Goal: Task Accomplishment & Management: Use online tool/utility

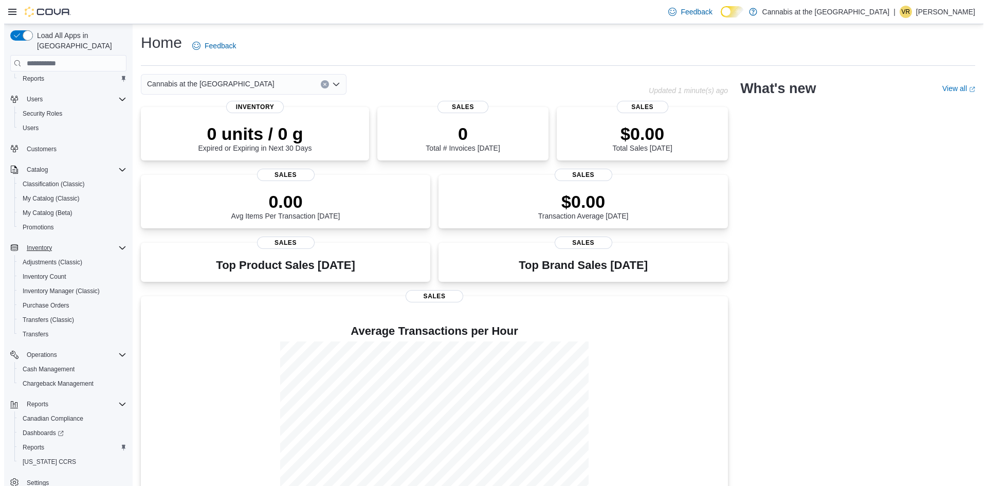
scroll to position [33, 0]
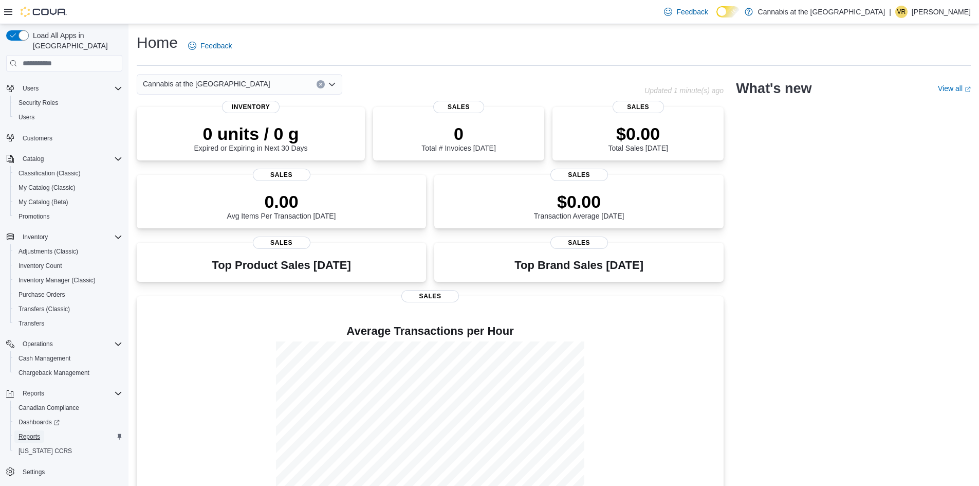
click at [34, 432] on span "Reports" at bounding box center [30, 436] width 22 height 8
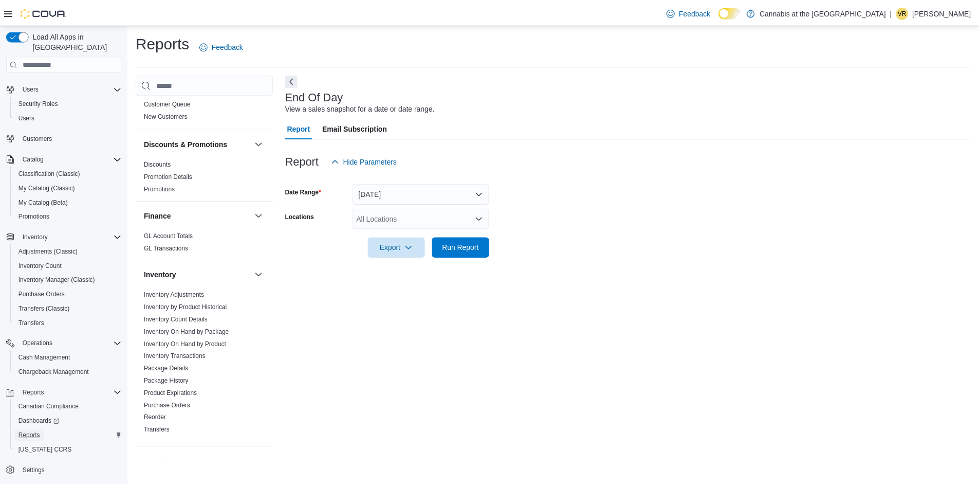
scroll to position [309, 0]
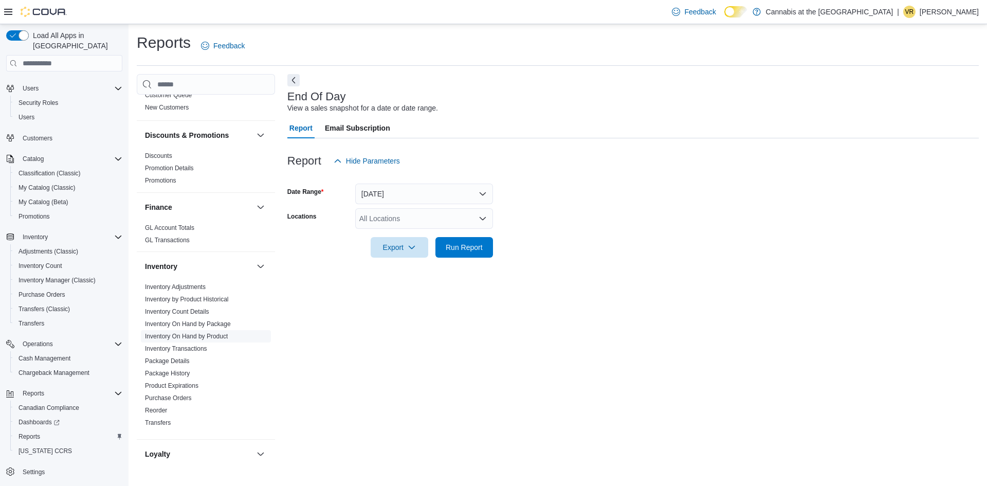
click at [195, 333] on link "Inventory On Hand by Product" at bounding box center [186, 336] width 83 height 7
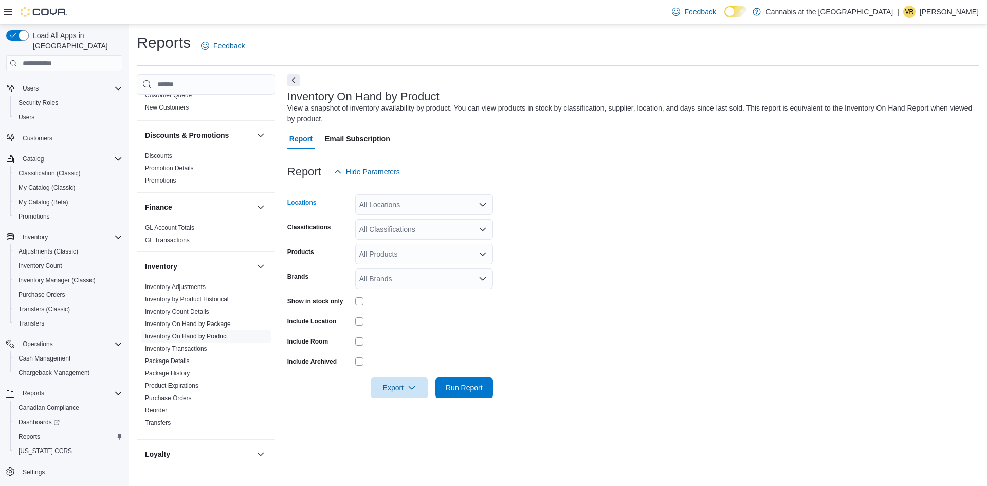
click at [409, 204] on div "All Locations" at bounding box center [424, 204] width 138 height 21
click at [401, 239] on span "1611 Main St. Winnipeg" at bounding box center [412, 239] width 71 height 10
click at [400, 234] on div "All Classifications" at bounding box center [424, 229] width 138 height 21
click at [381, 258] on div "All Products" at bounding box center [424, 254] width 138 height 21
click at [384, 254] on div "All Products Combo box. Selected. Combo box input. All Products. Type some text…" at bounding box center [424, 254] width 138 height 21
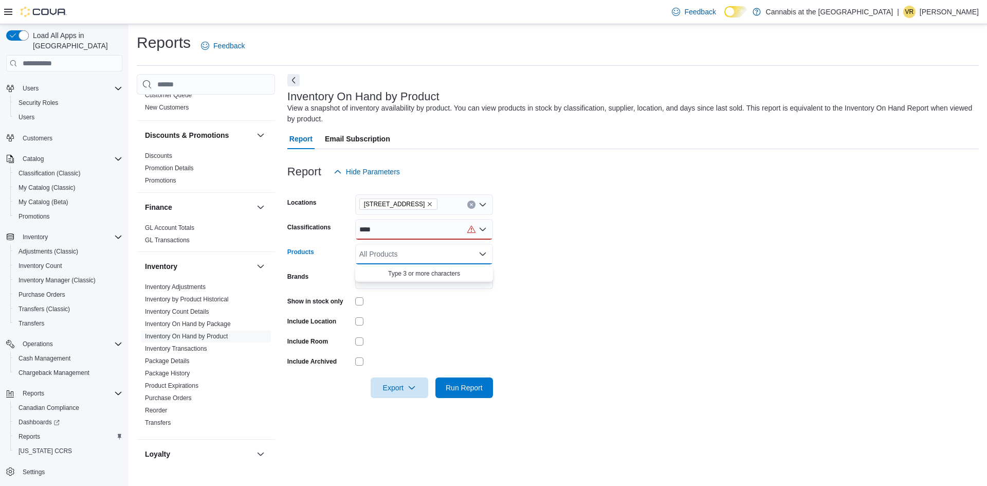
click at [390, 251] on div "All Products" at bounding box center [424, 254] width 138 height 21
click at [527, 252] on form "Locations 1611 Main St. Winnipeg Classifications **** Products All Products Bra…" at bounding box center [633, 290] width 692 height 216
click at [446, 259] on div "All Products" at bounding box center [424, 254] width 138 height 21
click at [654, 279] on form "Locations 1611 Main St. Winnipeg Classifications **** Products All Products Bra…" at bounding box center [633, 290] width 692 height 216
click at [478, 392] on span "Run Report" at bounding box center [464, 387] width 37 height 10
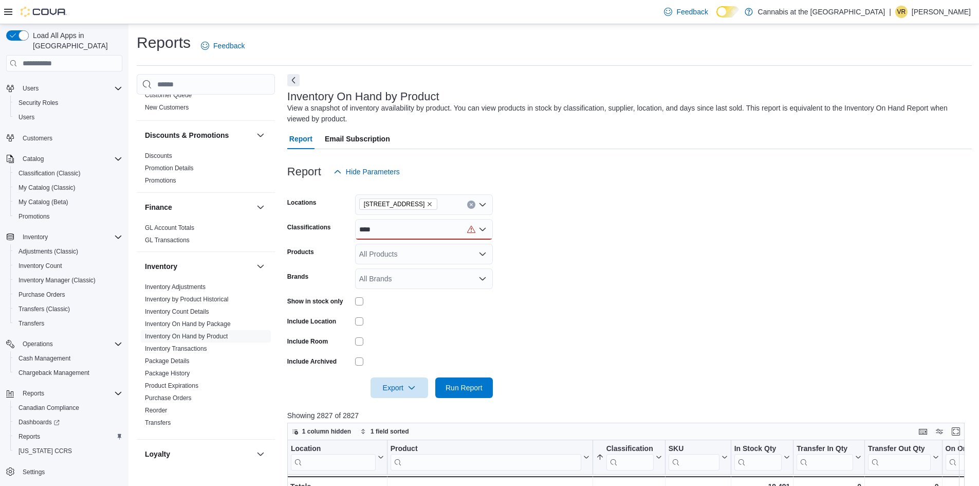
click at [412, 230] on div "****" at bounding box center [424, 229] width 138 height 21
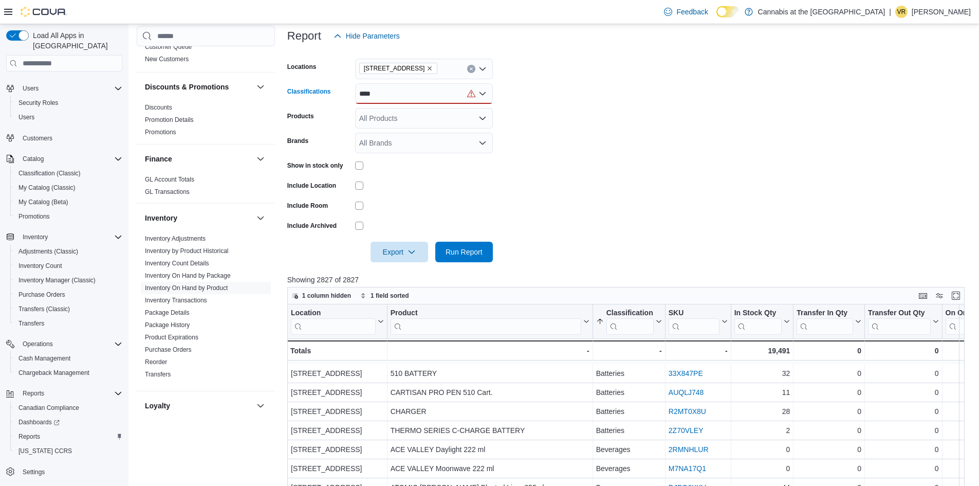
scroll to position [103, 0]
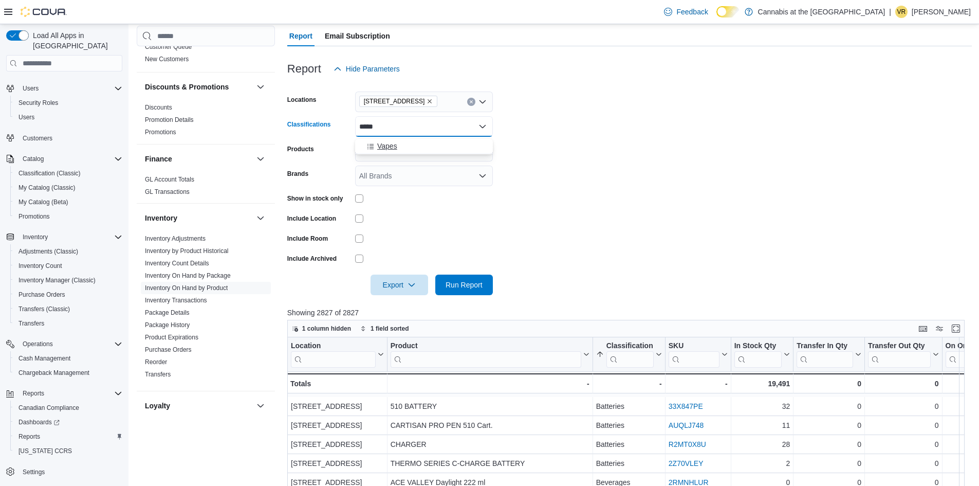
type input "*****"
click at [389, 150] on span "Vapes" at bounding box center [387, 146] width 20 height 10
click at [462, 289] on span "Run Report" at bounding box center [464, 284] width 37 height 10
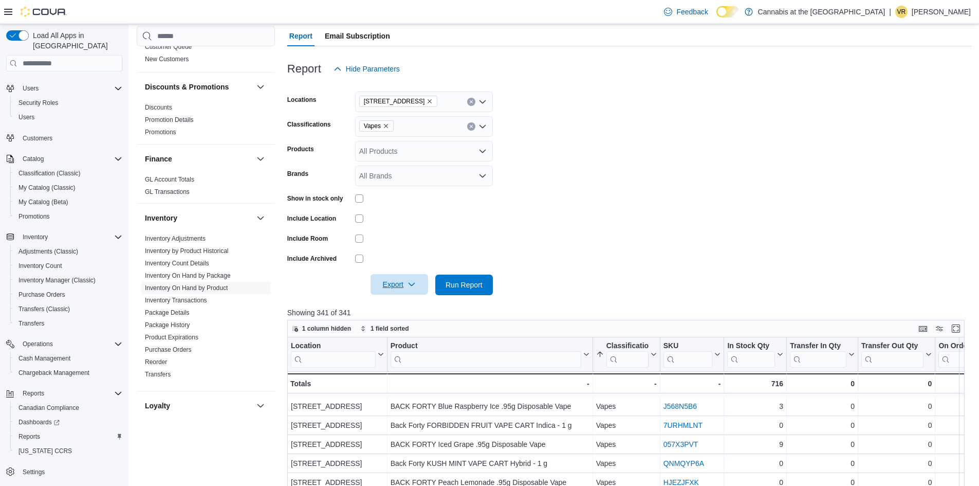
click at [388, 291] on span "Export" at bounding box center [399, 284] width 45 height 21
click at [389, 307] on span "Export to Excel" at bounding box center [399, 307] width 46 height 8
click at [459, 286] on span "Run Report" at bounding box center [464, 284] width 37 height 10
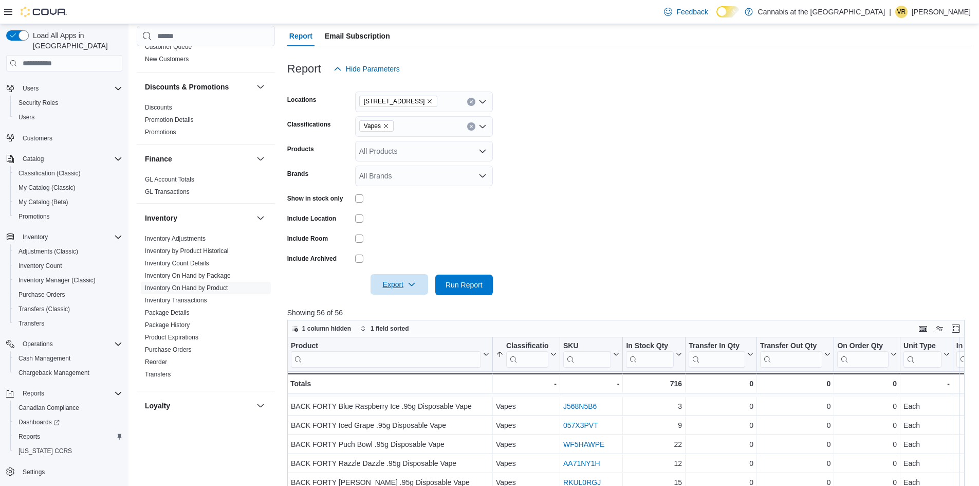
click at [389, 287] on span "Export" at bounding box center [399, 284] width 45 height 21
click at [390, 310] on span "Export to Excel" at bounding box center [399, 307] width 46 height 8
click at [384, 128] on icon "Remove Vapes from selection in this group" at bounding box center [386, 126] width 6 height 6
type input "****"
click at [397, 150] on span "Concentrates" at bounding box center [398, 146] width 43 height 10
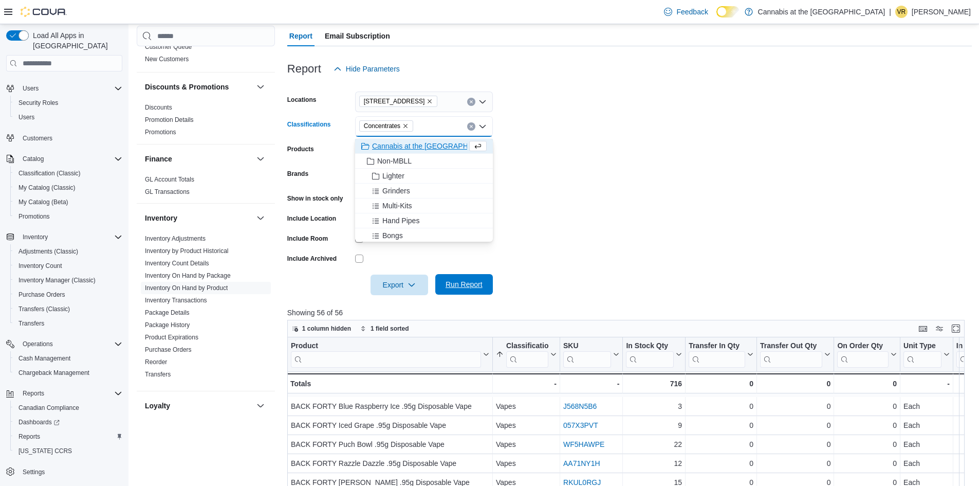
click at [449, 288] on span "Run Report" at bounding box center [464, 284] width 37 height 10
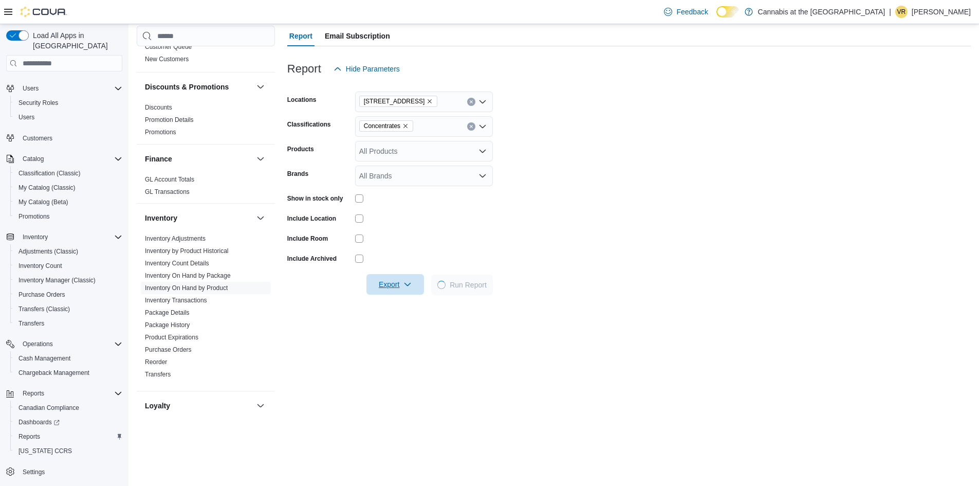
click at [393, 292] on span "Export" at bounding box center [395, 284] width 45 height 21
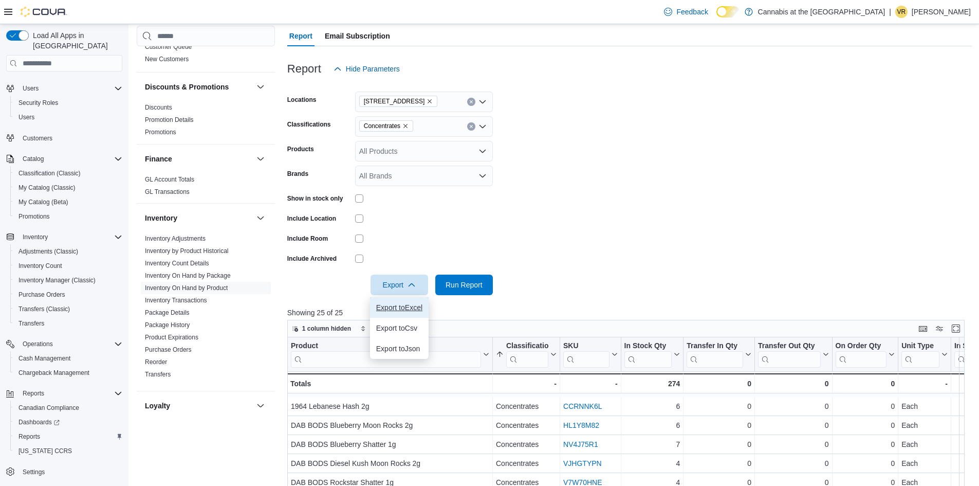
click at [394, 310] on span "Export to Excel" at bounding box center [399, 307] width 46 height 8
click at [405, 129] on icon "Remove Concentrates from selection in this group" at bounding box center [406, 126] width 6 height 6
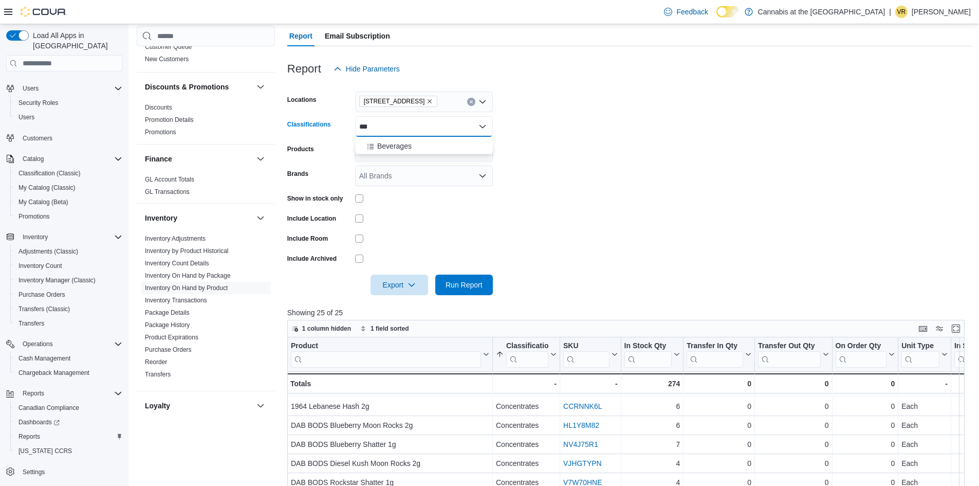
type input "***"
click at [392, 152] on button "Beverages" at bounding box center [424, 146] width 138 height 15
click at [518, 237] on form "Locations 1611 Main St. Winnipeg Classifications Beverages Products All Product…" at bounding box center [629, 187] width 685 height 216
click at [461, 295] on span "Run Report" at bounding box center [464, 284] width 45 height 21
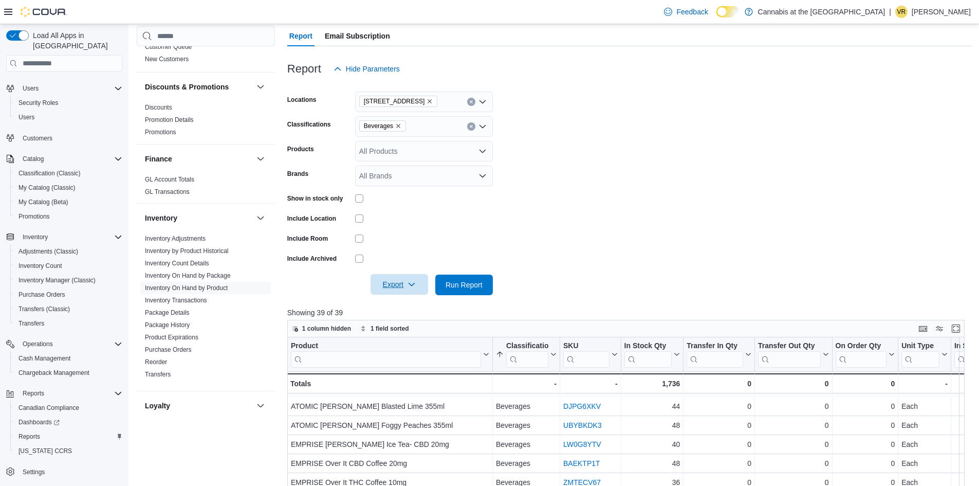
click at [394, 295] on span "Export" at bounding box center [399, 284] width 45 height 21
click at [394, 312] on span "Export to Excel" at bounding box center [399, 307] width 46 height 8
click at [397, 126] on icon "Remove Beverages from selection in this group" at bounding box center [398, 126] width 6 height 6
type input "**"
click at [384, 161] on span "Edibles" at bounding box center [389, 161] width 24 height 10
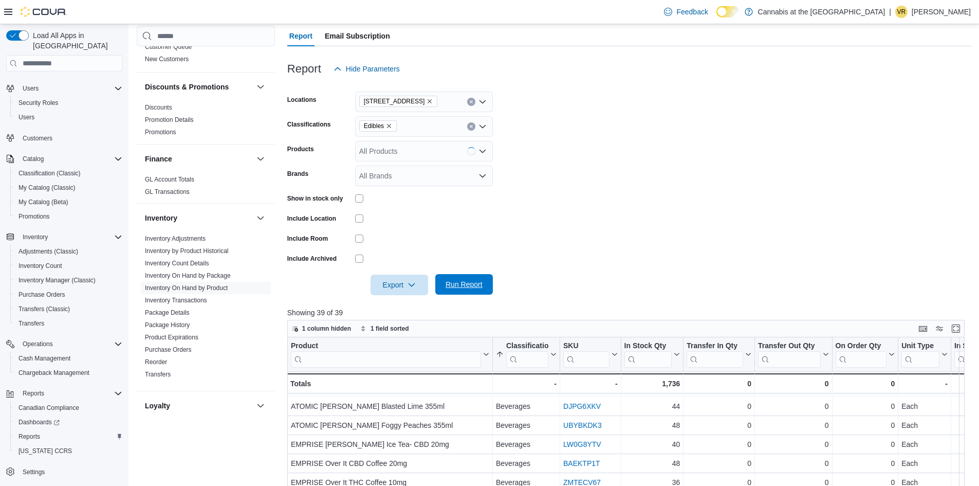
click at [478, 286] on span "Run Report" at bounding box center [464, 284] width 37 height 10
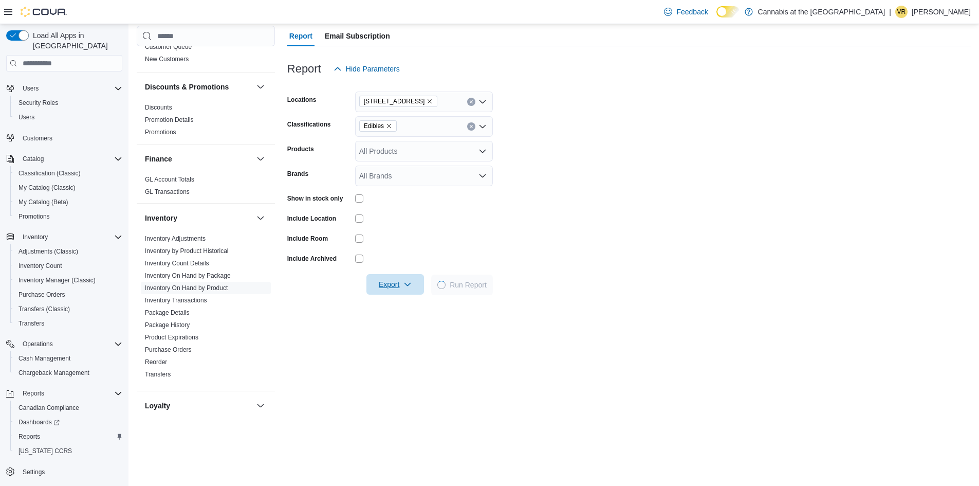
click at [397, 288] on span "Export" at bounding box center [395, 284] width 45 height 21
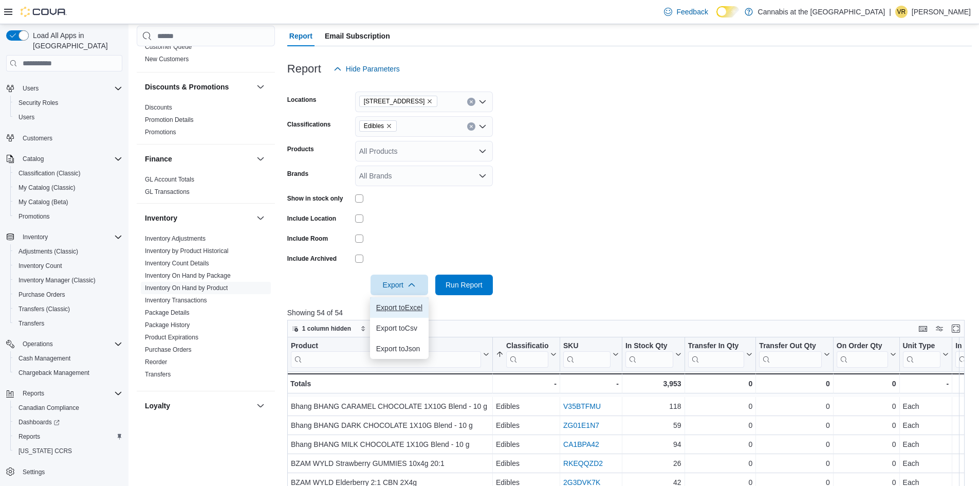
click at [399, 302] on button "Export to Excel" at bounding box center [399, 307] width 59 height 21
click at [392, 128] on icon "Remove Edibles from selection in this group" at bounding box center [389, 126] width 6 height 6
type input "***"
click at [382, 151] on span "Oil" at bounding box center [381, 146] width 9 height 10
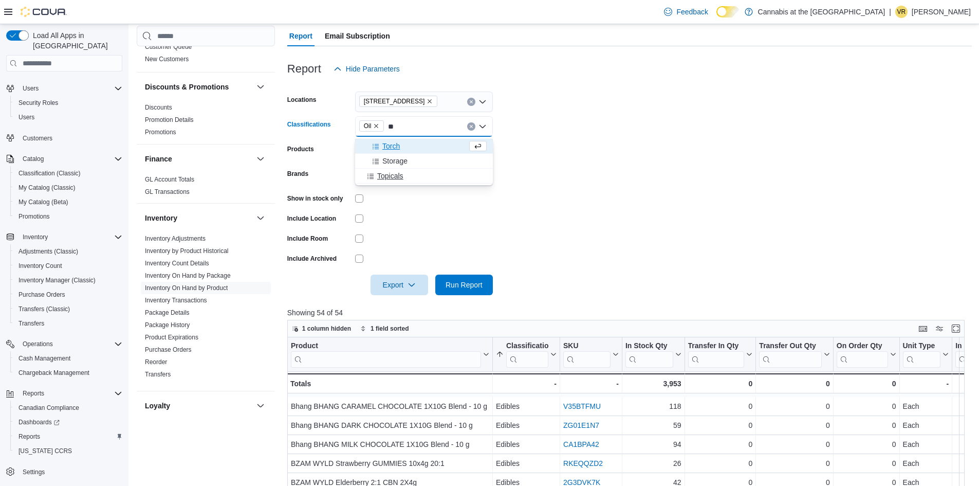
type input "**"
click at [401, 172] on span "Topicals" at bounding box center [390, 176] width 26 height 10
type input "**"
click at [388, 142] on span "Seeds" at bounding box center [387, 146] width 21 height 10
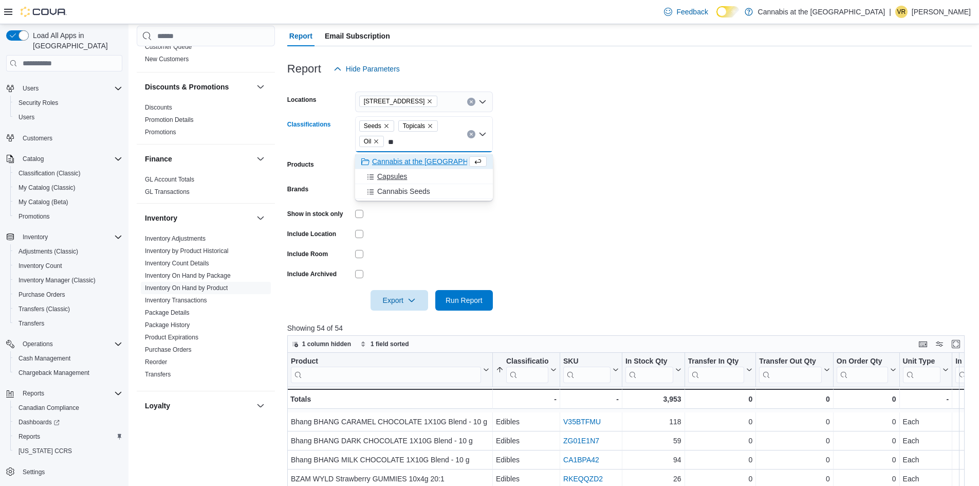
type input "**"
click at [421, 176] on div "Capsules" at bounding box center [423, 176] width 125 height 10
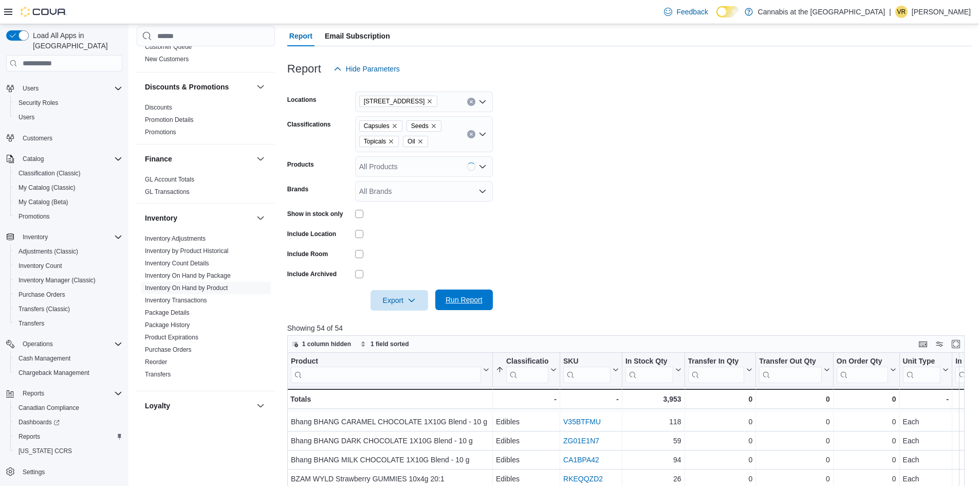
click at [462, 302] on span "Run Report" at bounding box center [464, 300] width 37 height 10
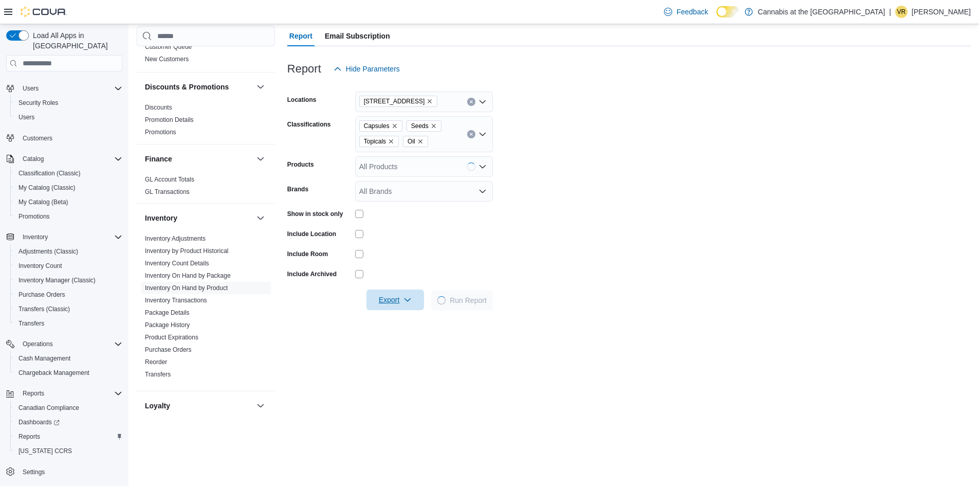
click at [391, 304] on span "Export" at bounding box center [395, 299] width 45 height 21
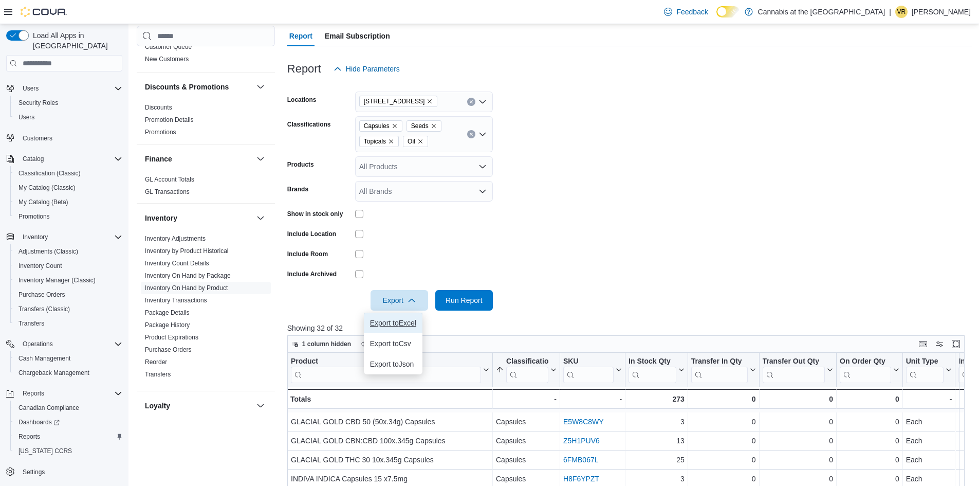
click at [387, 322] on span "Export to Excel" at bounding box center [393, 323] width 46 height 8
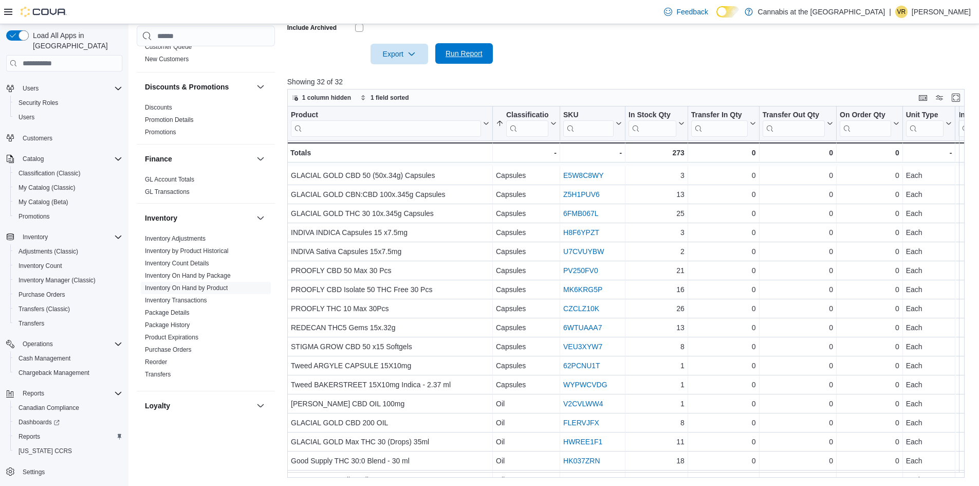
click at [467, 58] on span "Run Report" at bounding box center [464, 53] width 37 height 10
click at [400, 52] on span "Export" at bounding box center [399, 53] width 45 height 21
click at [401, 82] on button "Export to Excel" at bounding box center [399, 76] width 59 height 21
